Goal: Task Accomplishment & Management: Use online tool/utility

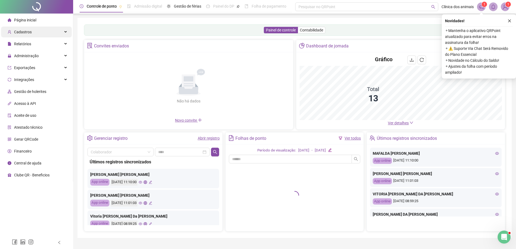
click at [45, 31] on div "Cadastros" at bounding box center [36, 32] width 71 height 11
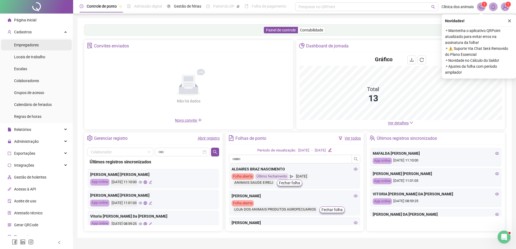
click at [39, 44] on li "Empregadores" at bounding box center [36, 45] width 71 height 11
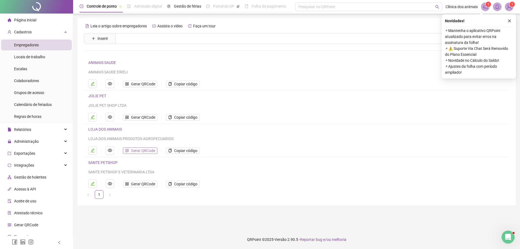
click at [146, 150] on span "Gerar QRCode" at bounding box center [143, 151] width 24 height 6
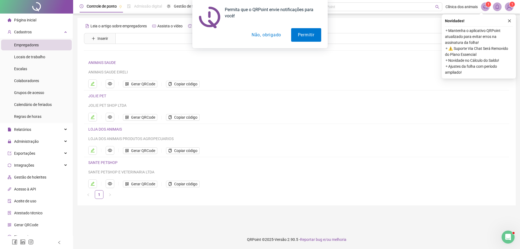
click at [259, 34] on button "Não, obrigado" at bounding box center [266, 35] width 43 height 14
